Goal: Check status

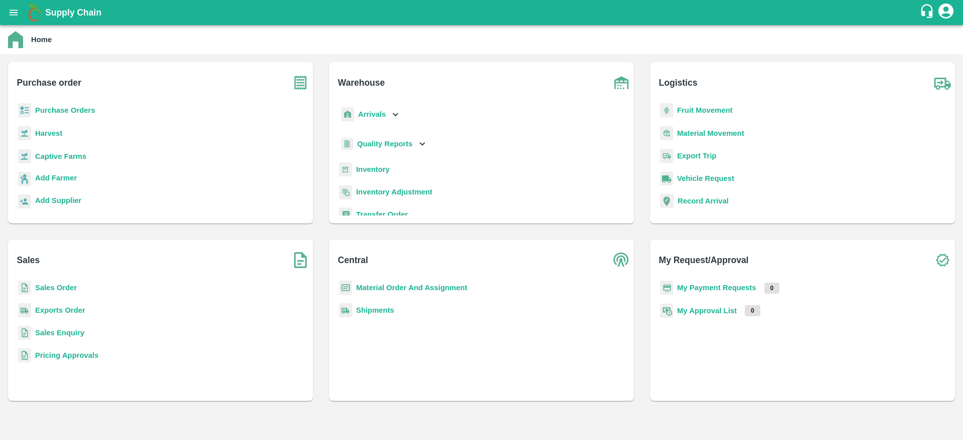
click at [711, 111] on b "Fruit Movement" at bounding box center [705, 110] width 56 height 8
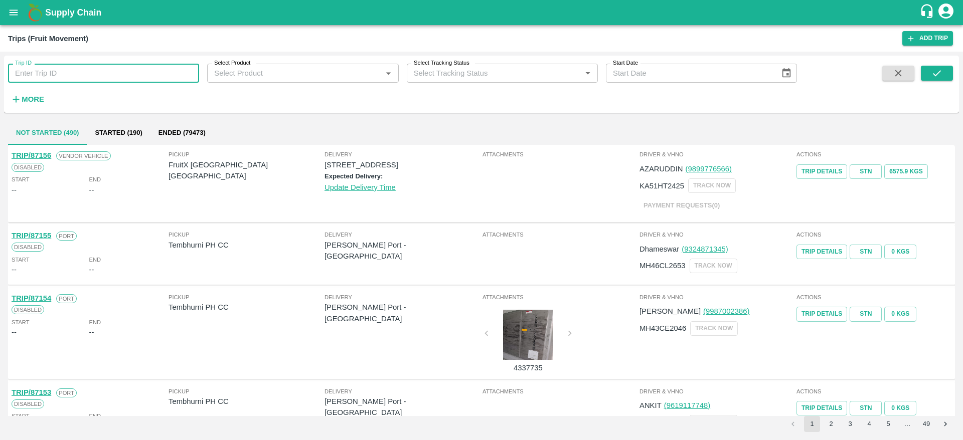
click at [97, 80] on input "Trip ID" at bounding box center [103, 73] width 191 height 19
type input "86612"
click at [926, 73] on button "submit" at bounding box center [937, 73] width 32 height 15
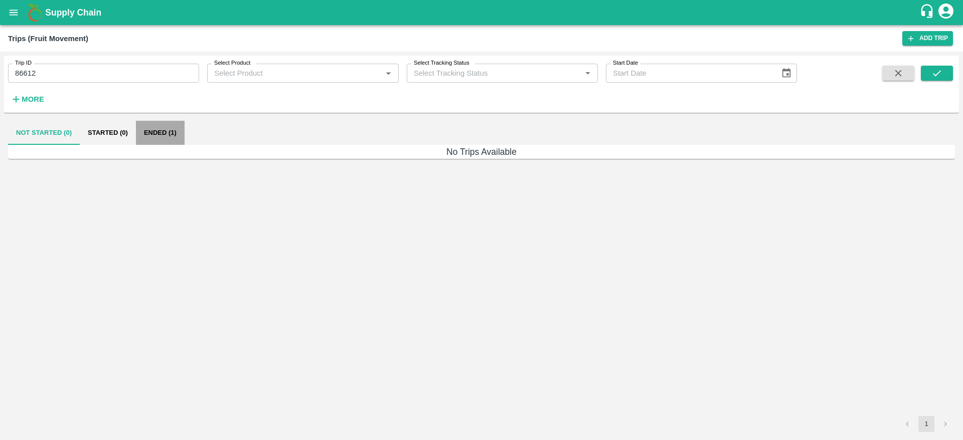
click at [159, 126] on button "Ended (1)" at bounding box center [160, 133] width 49 height 24
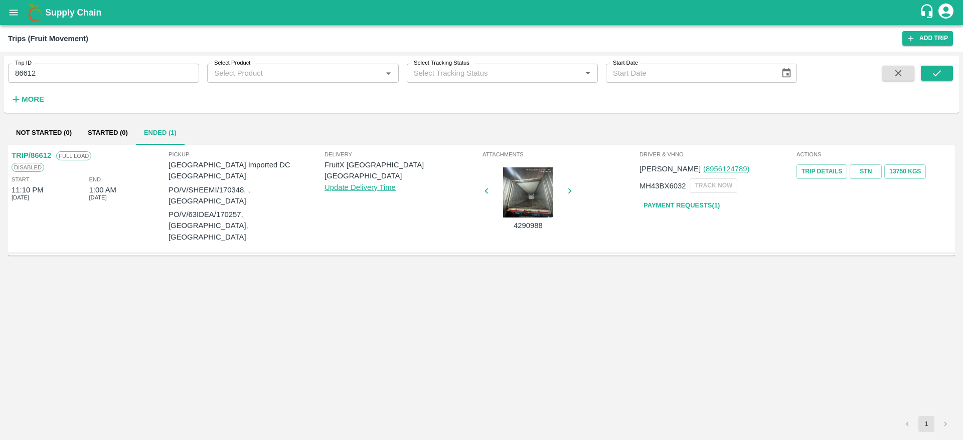
click at [40, 154] on p "TRIP/86612" at bounding box center [32, 155] width 40 height 11
click at [826, 169] on link "Trip Details" at bounding box center [821, 171] width 51 height 15
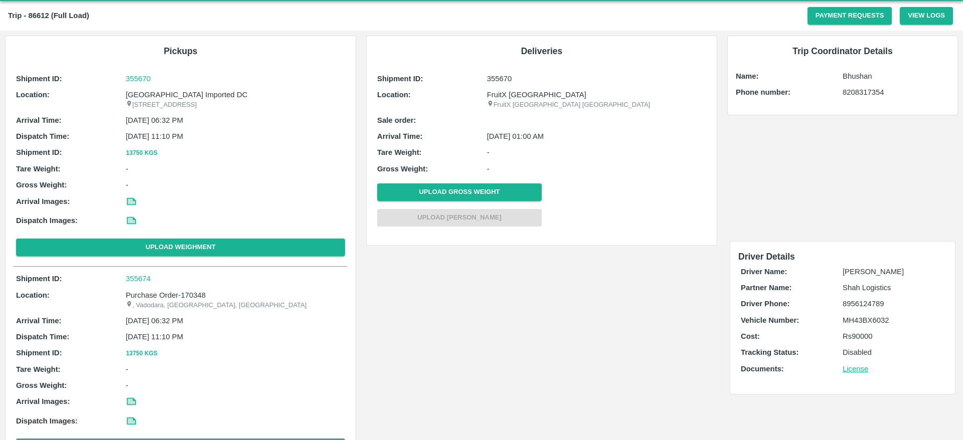
scroll to position [55, 0]
